Goal: Find specific page/section: Find specific page/section

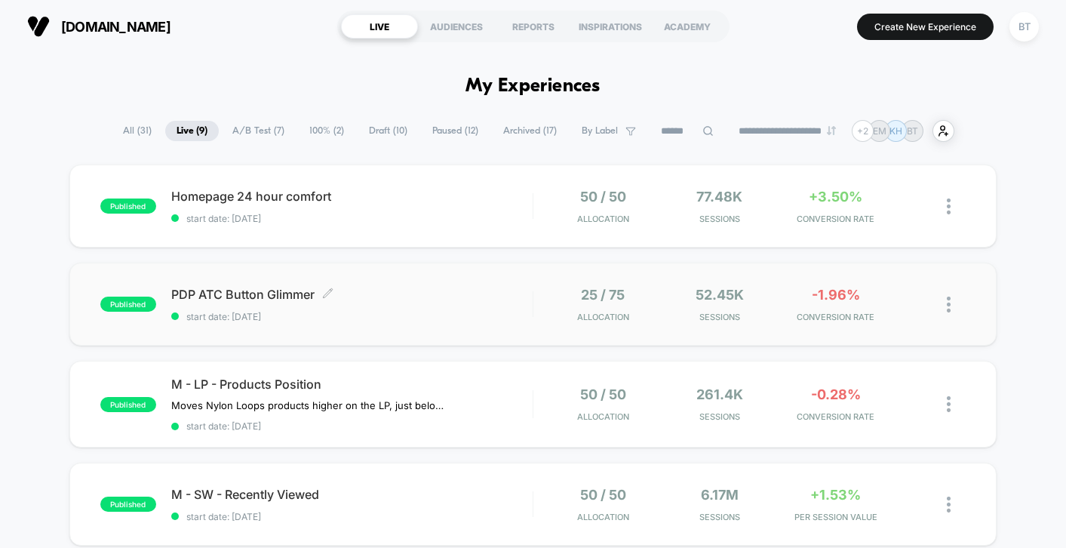
click at [416, 303] on div "PDP ATC Button Glimmer Click to edit experience details Click to edit experienc…" at bounding box center [351, 304] width 361 height 35
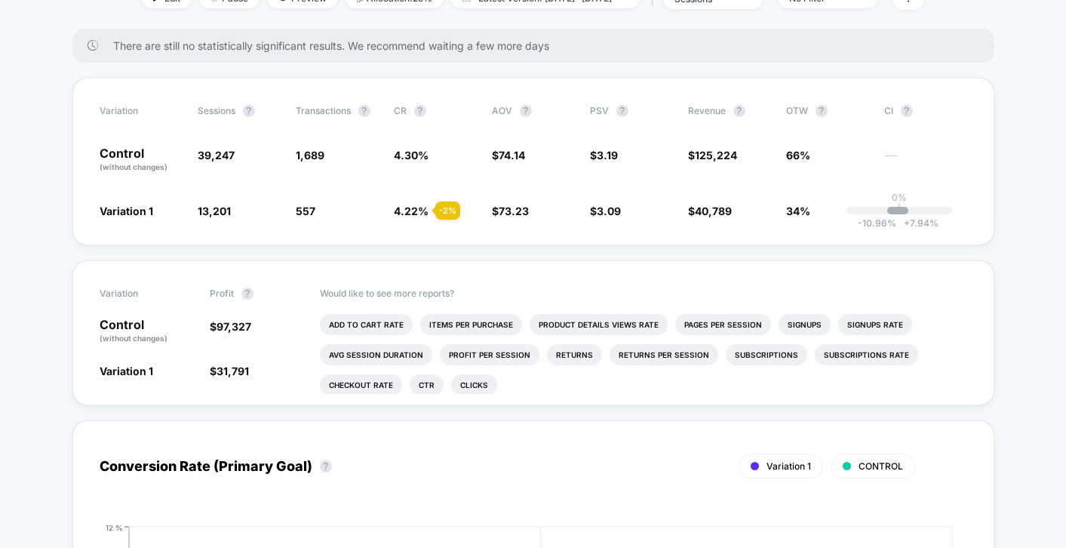
scroll to position [121, 0]
